Goal: Communication & Community: Answer question/provide support

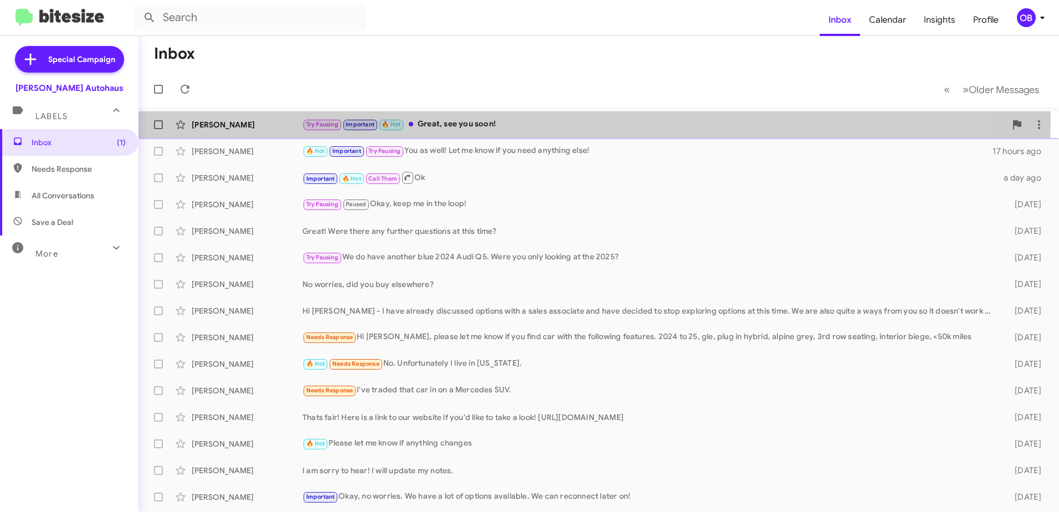
click at [528, 121] on div "Try Pausing Important 🔥 Hot Great, see you soon!" at bounding box center [653, 124] width 703 height 13
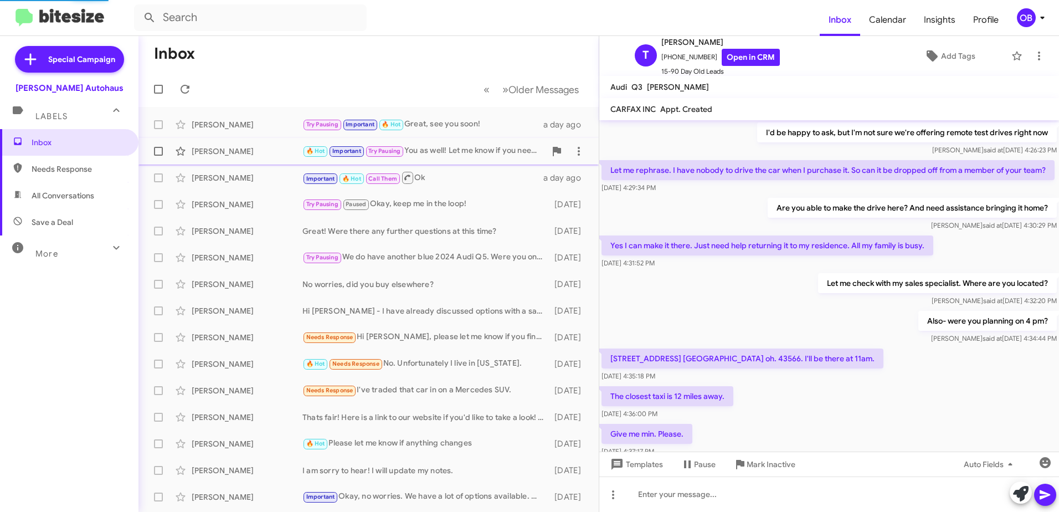
scroll to position [522, 0]
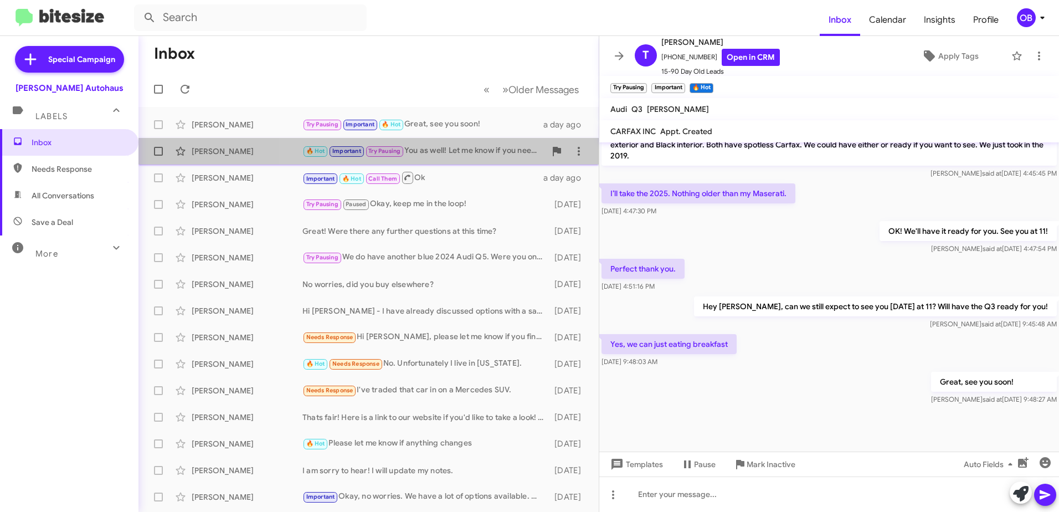
click at [497, 157] on div "🔥 Hot Important Try Pausing You as well! Let me know if you need anything else!" at bounding box center [423, 151] width 243 height 13
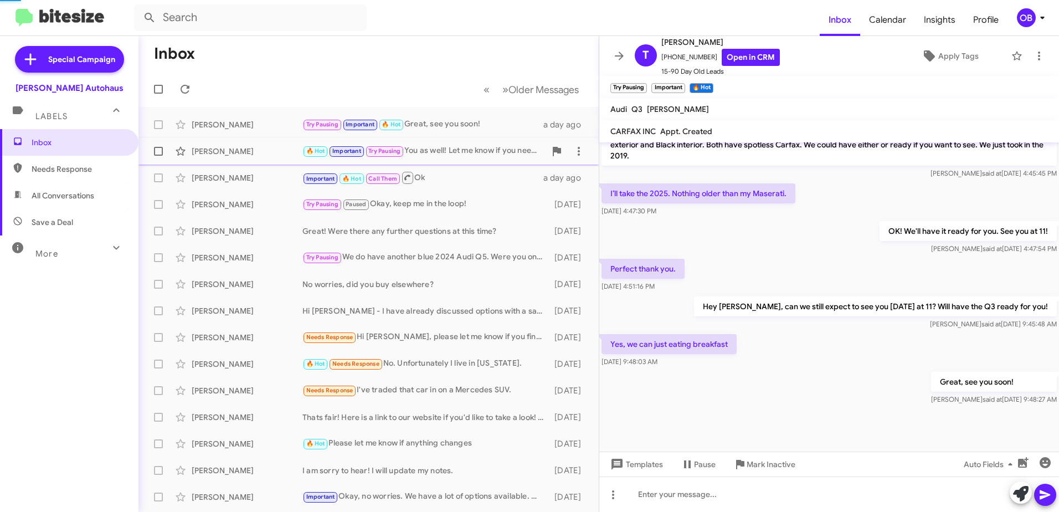
scroll to position [511, 0]
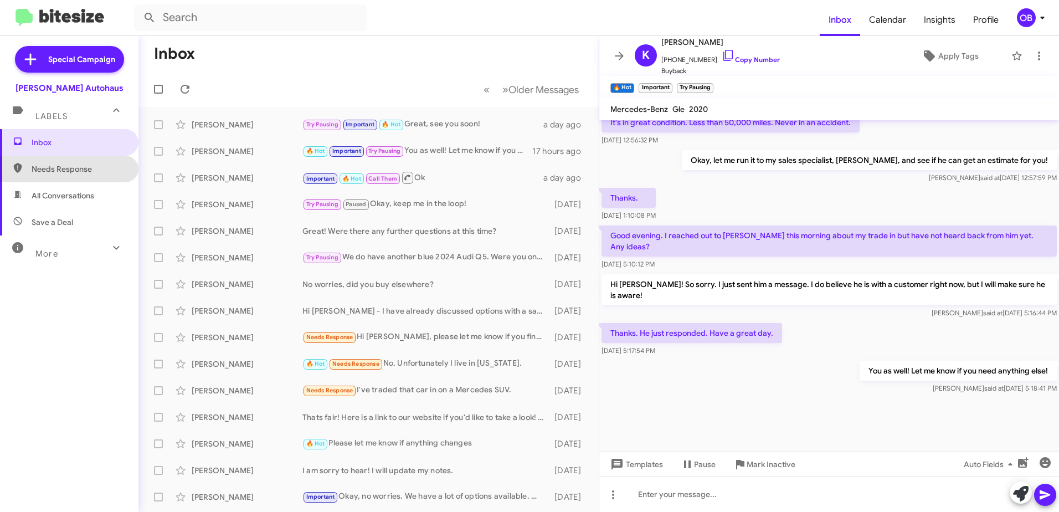
click at [102, 164] on span "Needs Response" at bounding box center [79, 168] width 94 height 11
type input "in:needs-response"
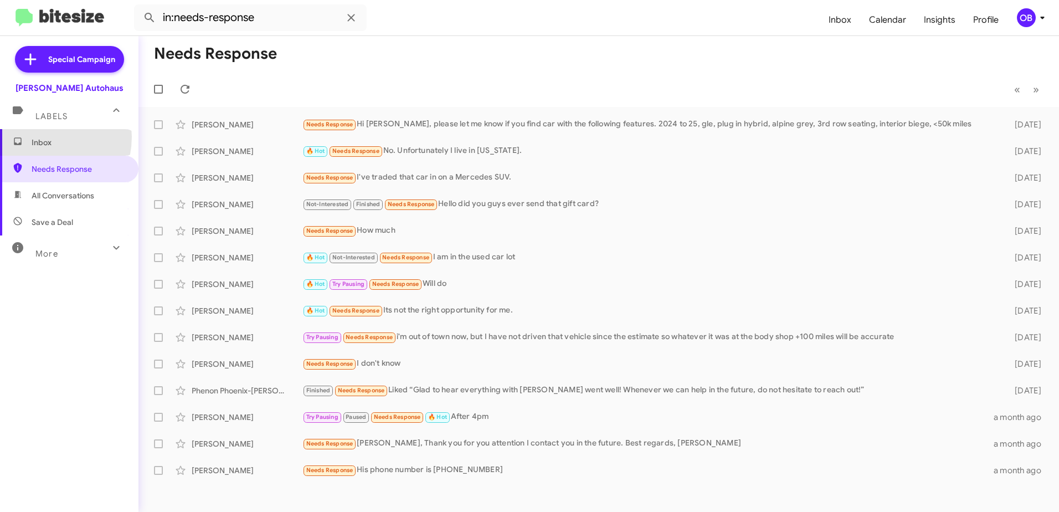
click at [38, 137] on span "Inbox" at bounding box center [79, 142] width 94 height 11
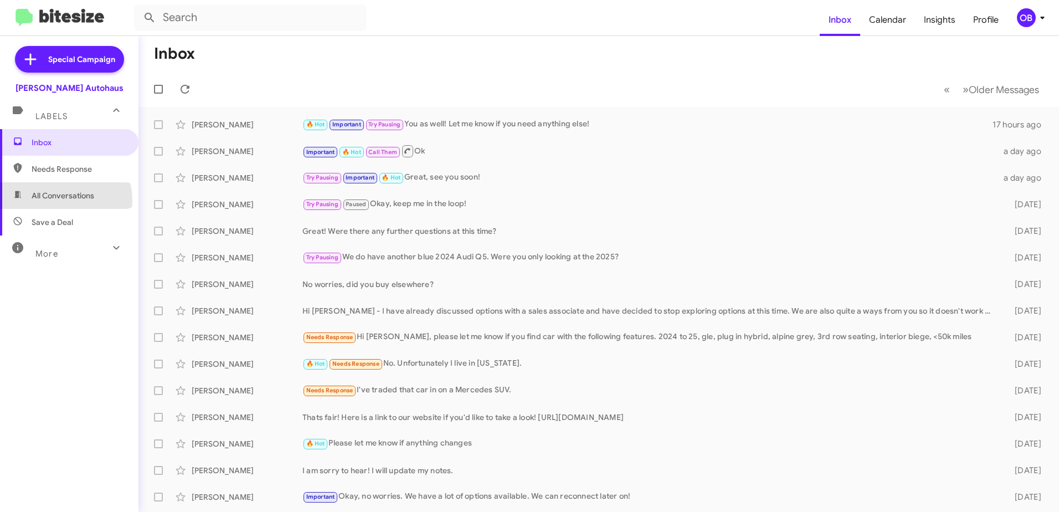
click at [59, 200] on span "All Conversations" at bounding box center [63, 195] width 63 height 11
type input "in:all-conversations"
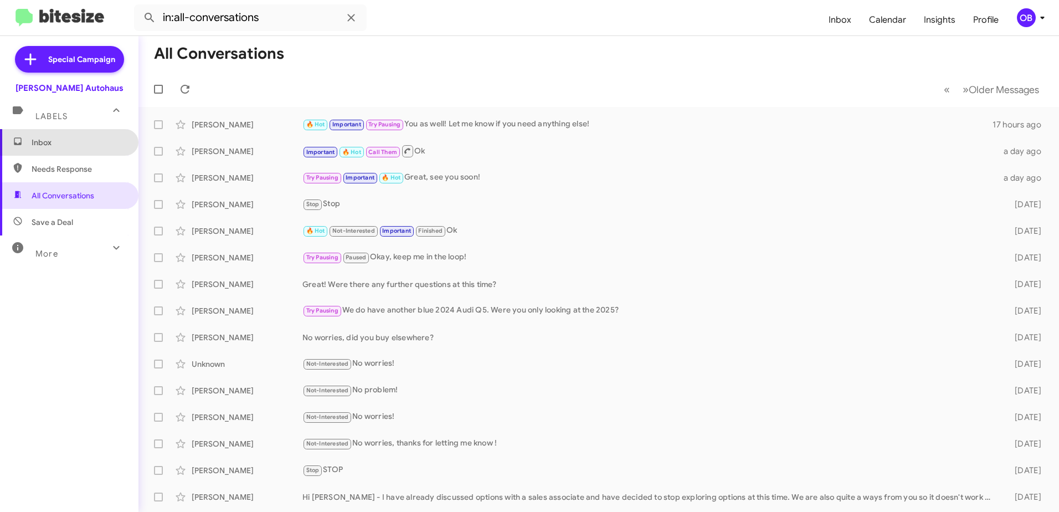
click at [79, 137] on span "Inbox" at bounding box center [79, 142] width 94 height 11
